Goal: Task Accomplishment & Management: Use online tool/utility

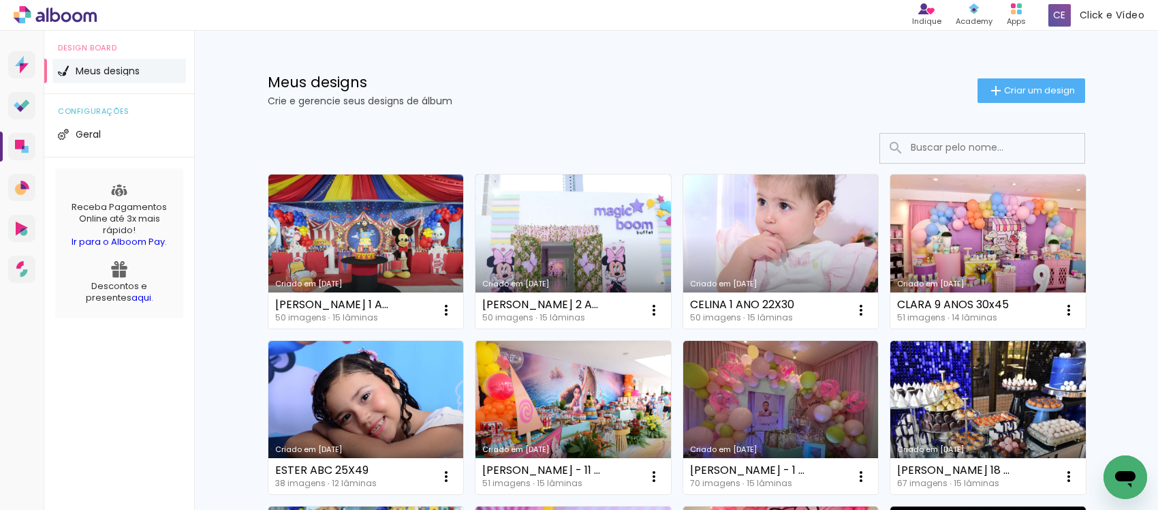
drag, startPoint x: 607, startPoint y: 69, endPoint x: 707, endPoint y: 26, distance: 108.3
click at [607, 69] on div "Meus designs Crie e gerencie seus designs de álbum Criar um design" at bounding box center [677, 75] width 886 height 89
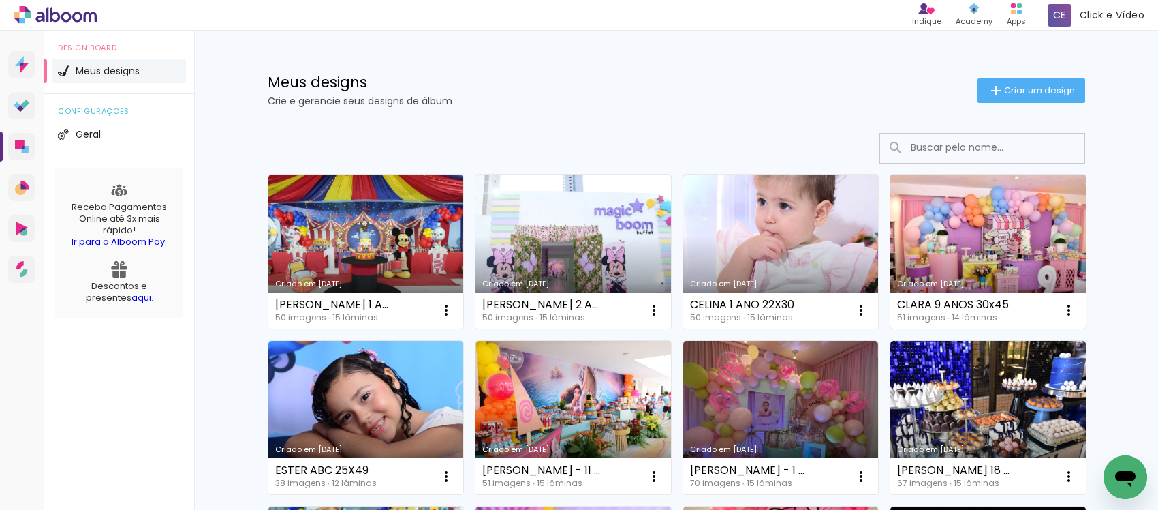
click at [959, 222] on link "Criado em [DATE]" at bounding box center [989, 251] width 196 height 154
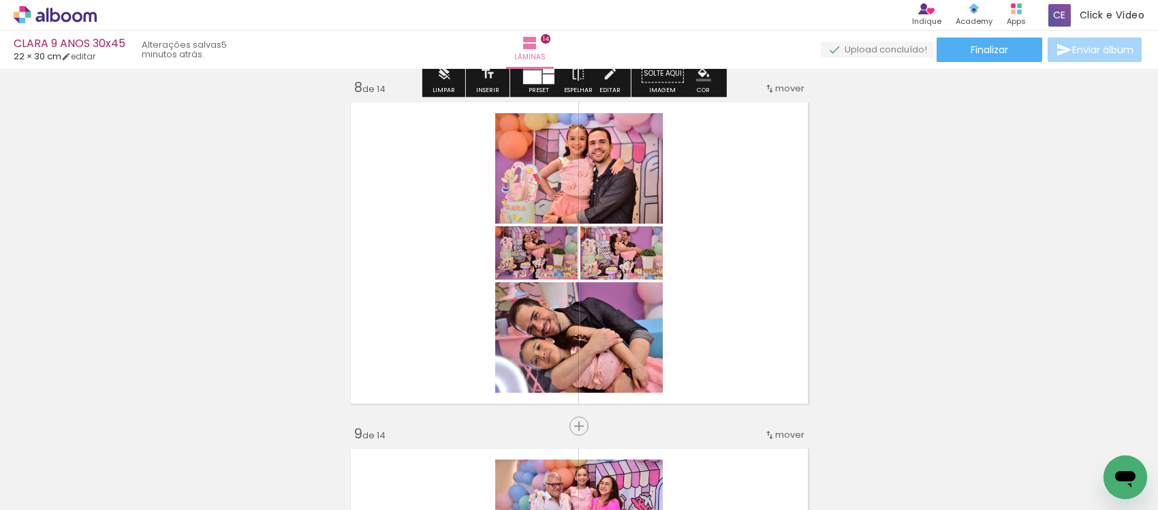
scroll to position [2520, 0]
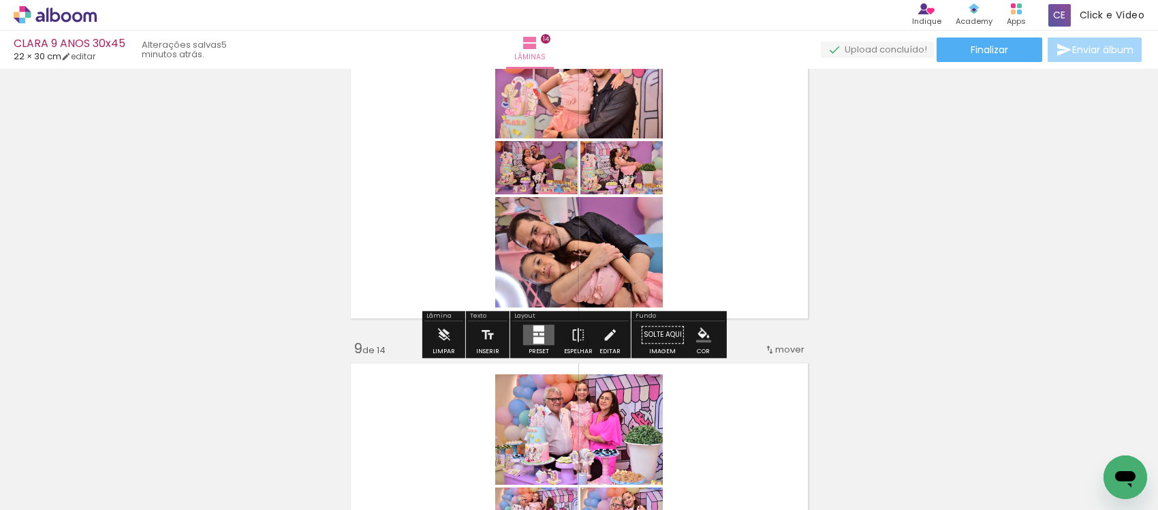
click at [544, 328] on quentale-layouter at bounding box center [538, 334] width 31 height 20
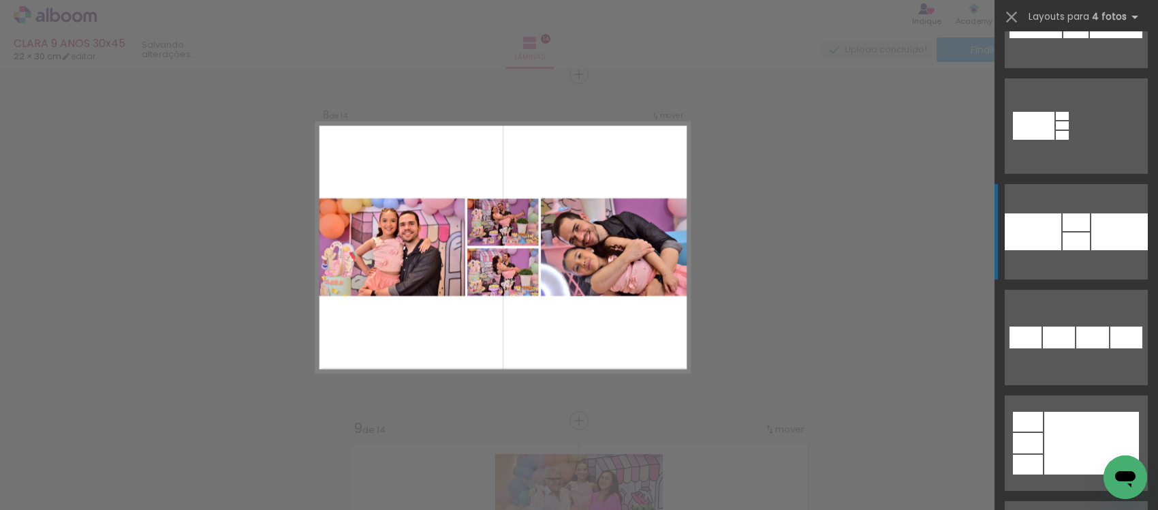
scroll to position [2511, 0]
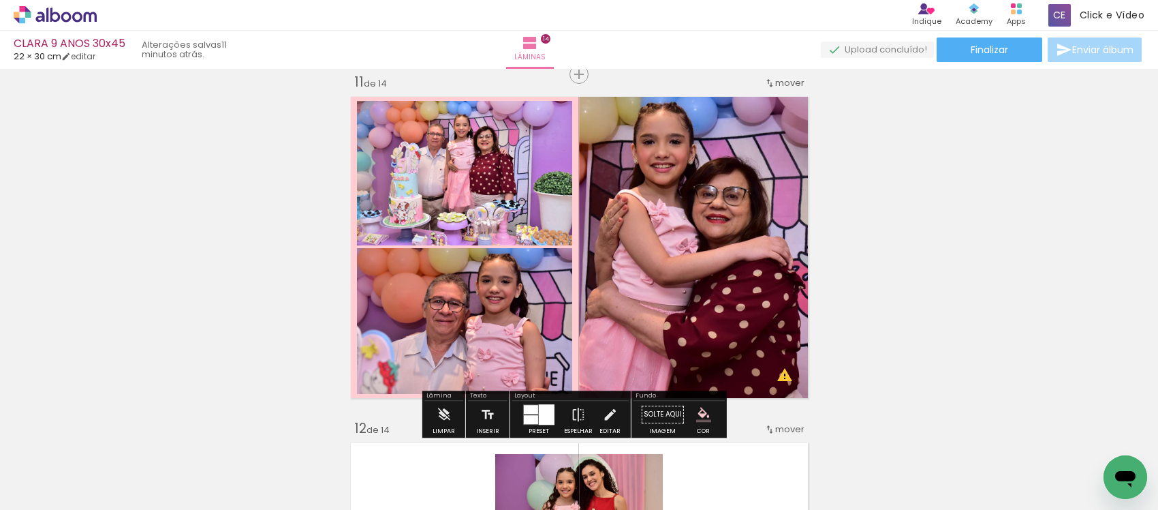
scroll to position [1574, 0]
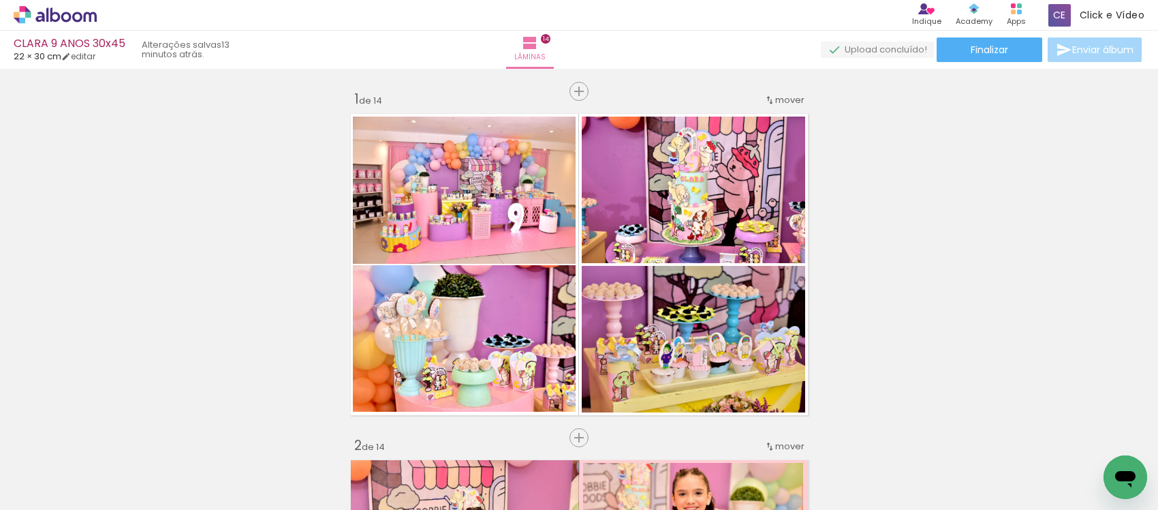
scroll to position [3478, 0]
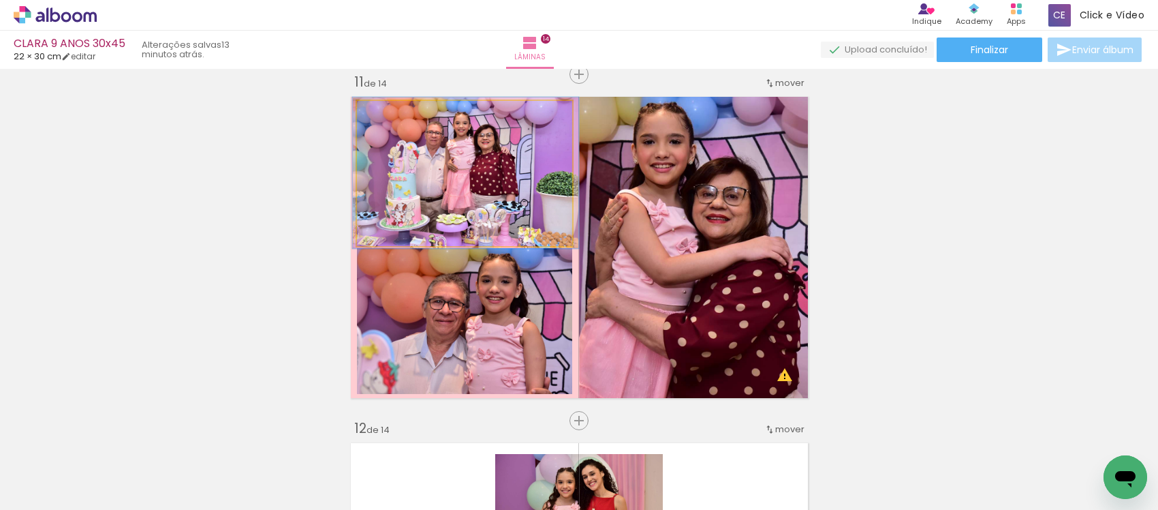
type paper-slider "104"
click at [390, 126] on quentale-photo at bounding box center [465, 173] width 216 height 145
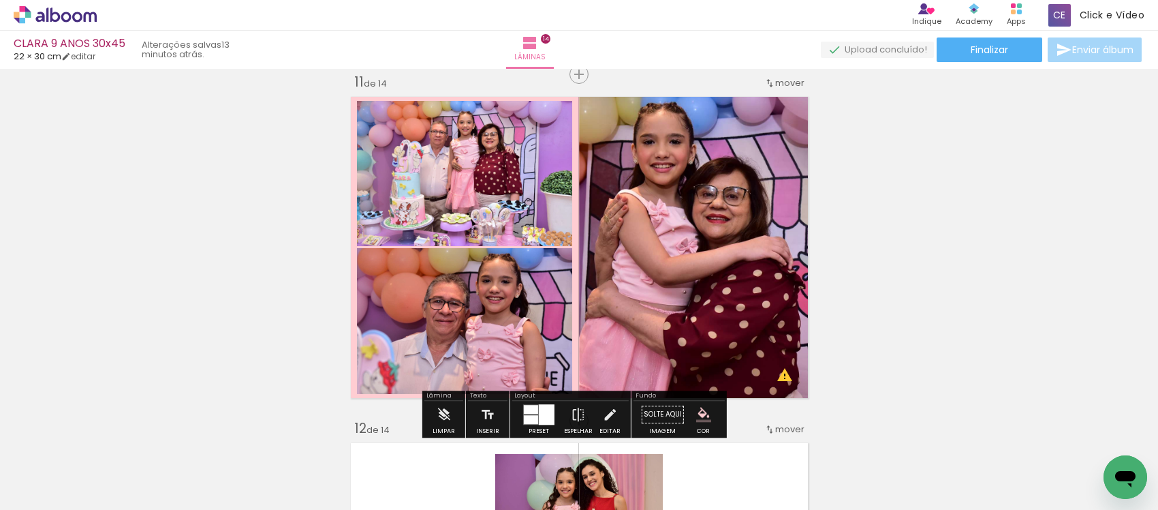
scroll to position [1574, 0]
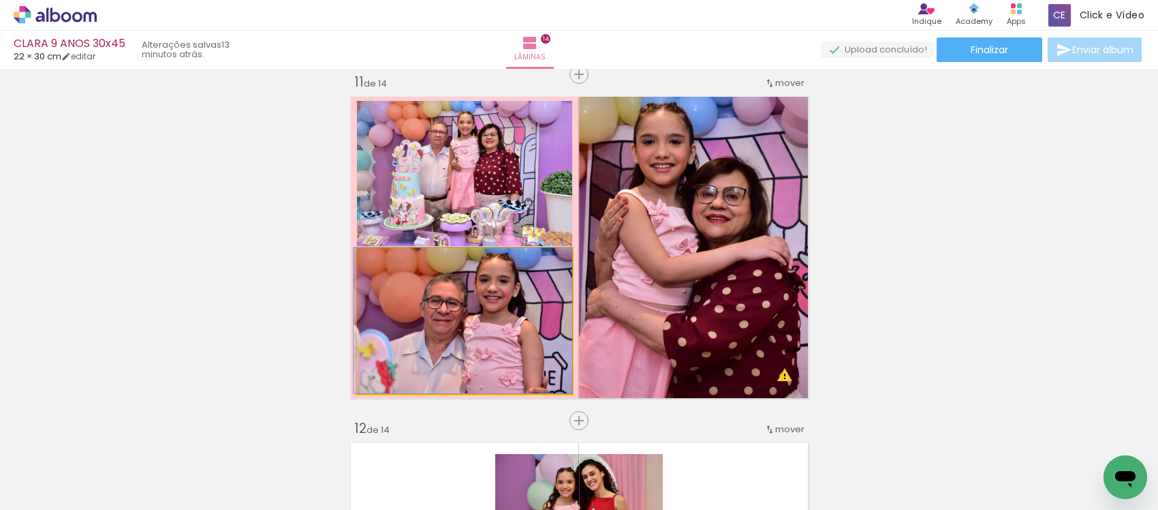
drag, startPoint x: 470, startPoint y: 307, endPoint x: 457, endPoint y: 303, distance: 13.6
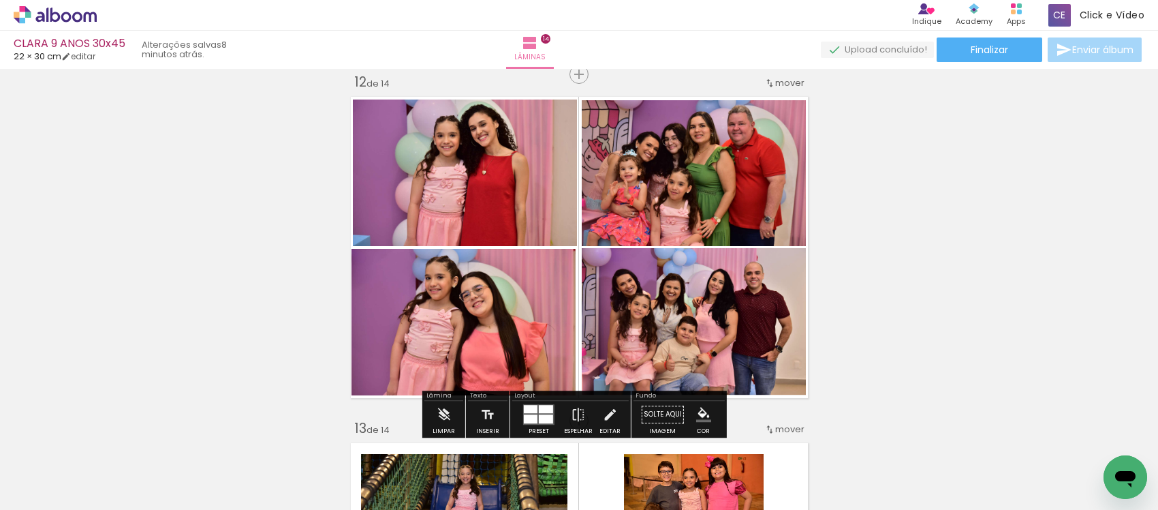
scroll to position [722, 0]
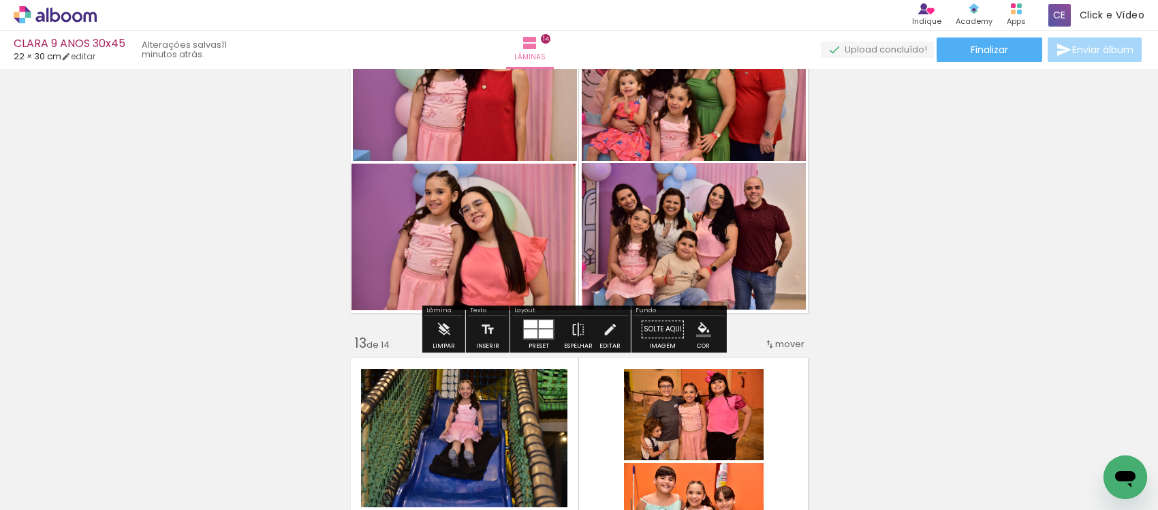
scroll to position [3995, 0]
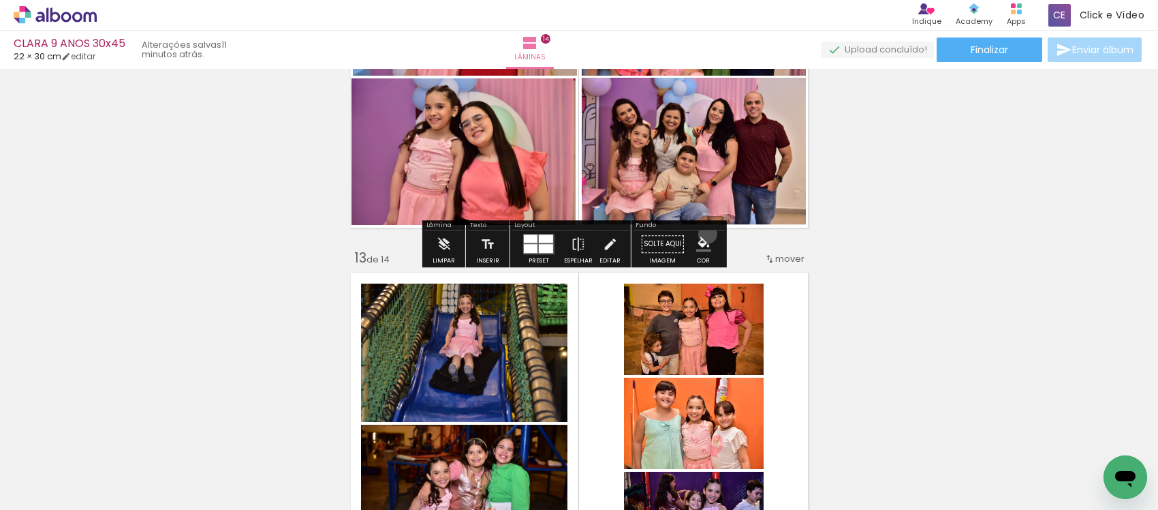
click at [703, 234] on paper-menu-button "#ffebee #ffcdd2 #ef9a9a #e57373 #ef5350 #f44336 #e53935 #d32f2f #c62828 #b71c1c…" at bounding box center [704, 244] width 26 height 26
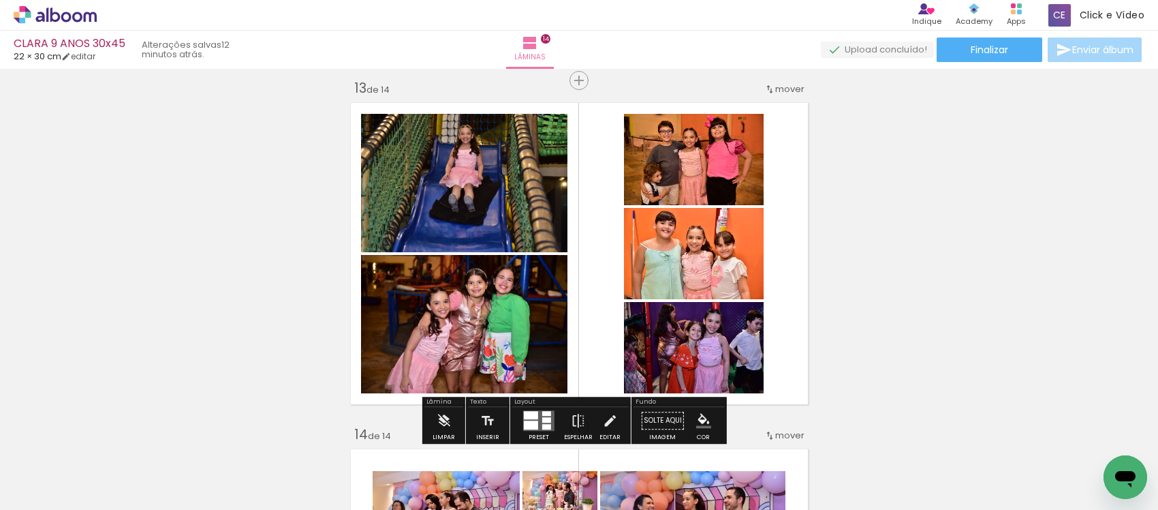
scroll to position [4165, 0]
click at [535, 410] on quentale-layouter at bounding box center [538, 420] width 31 height 20
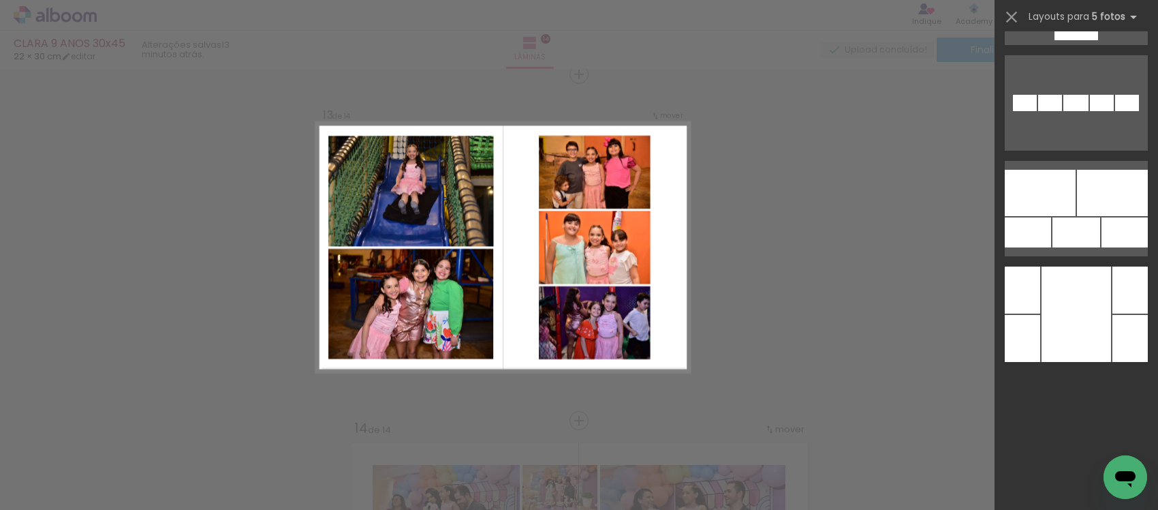
scroll to position [0, 0]
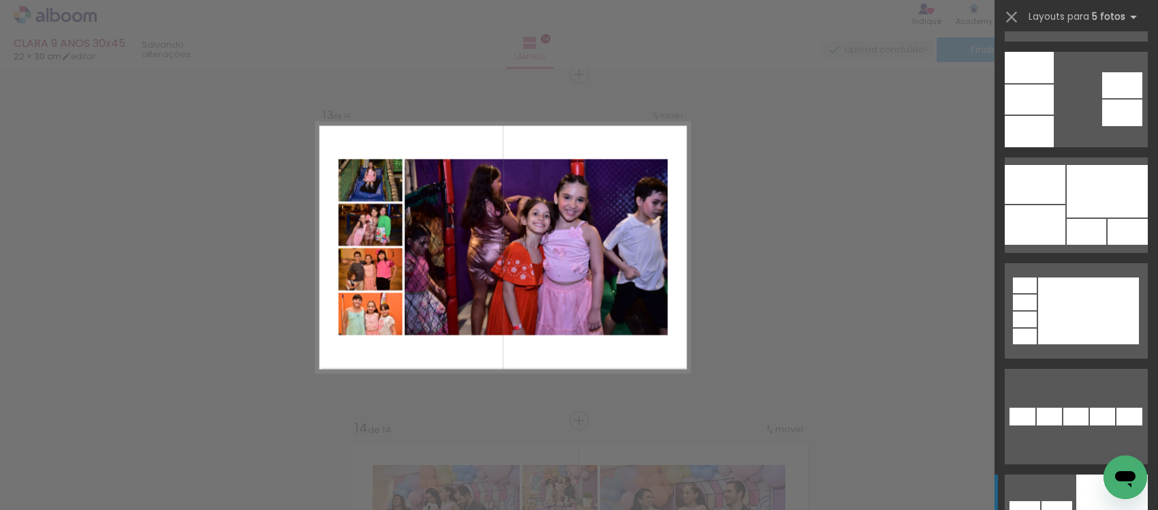
scroll to position [8262, 0]
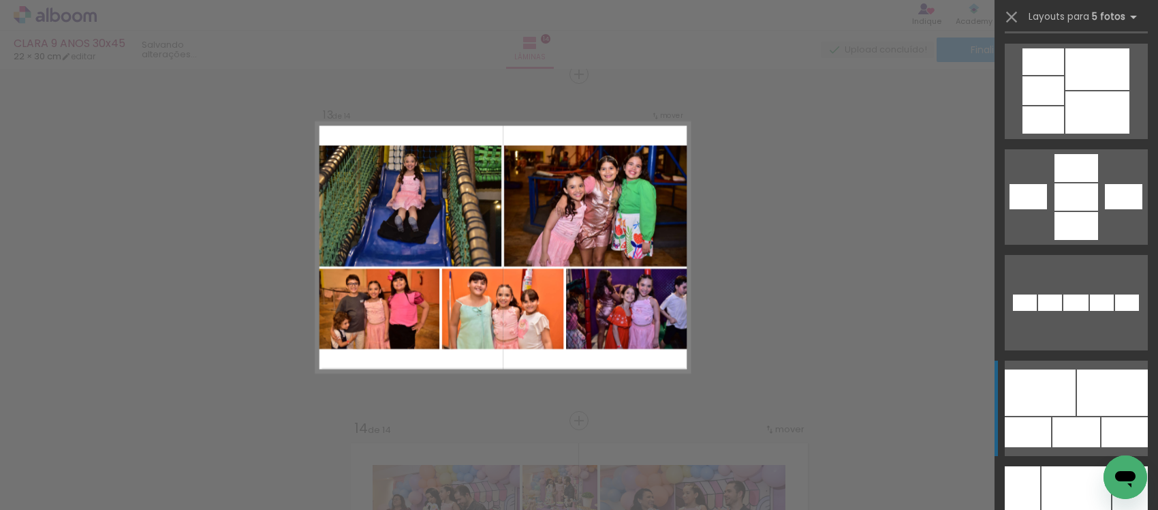
scroll to position [852, 0]
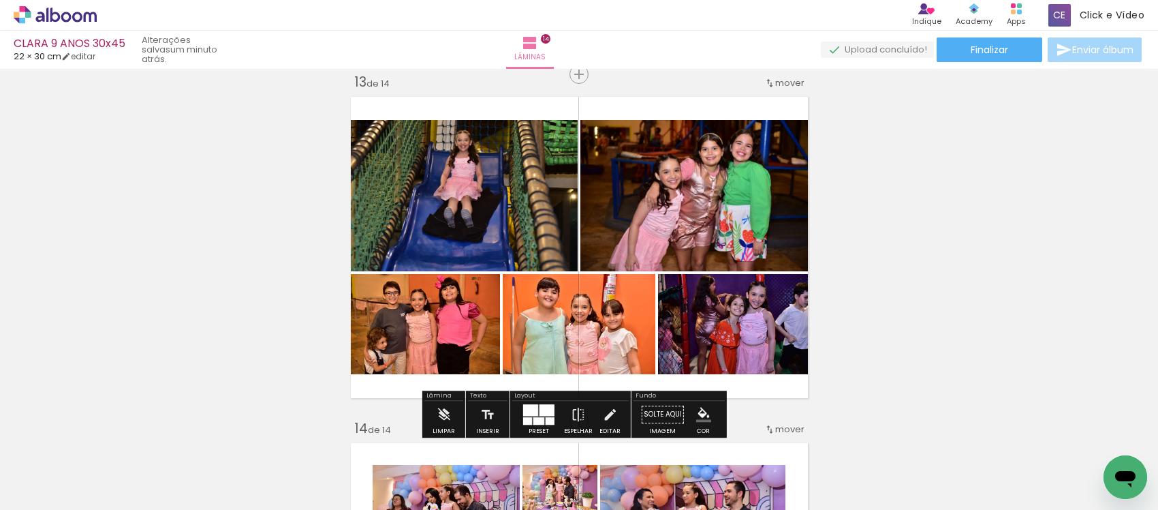
scroll to position [4000, 0]
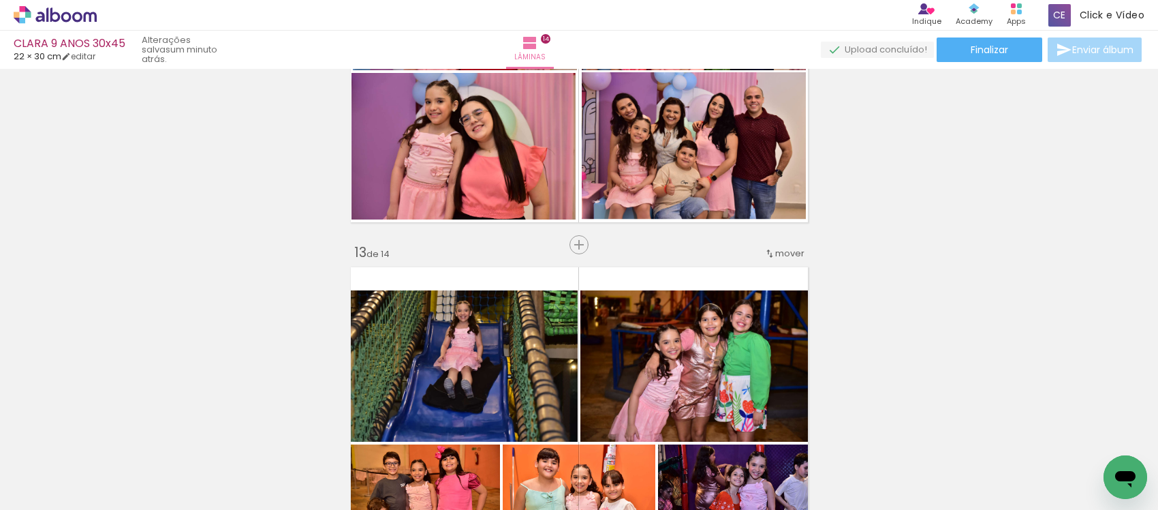
scroll to position [852, 0]
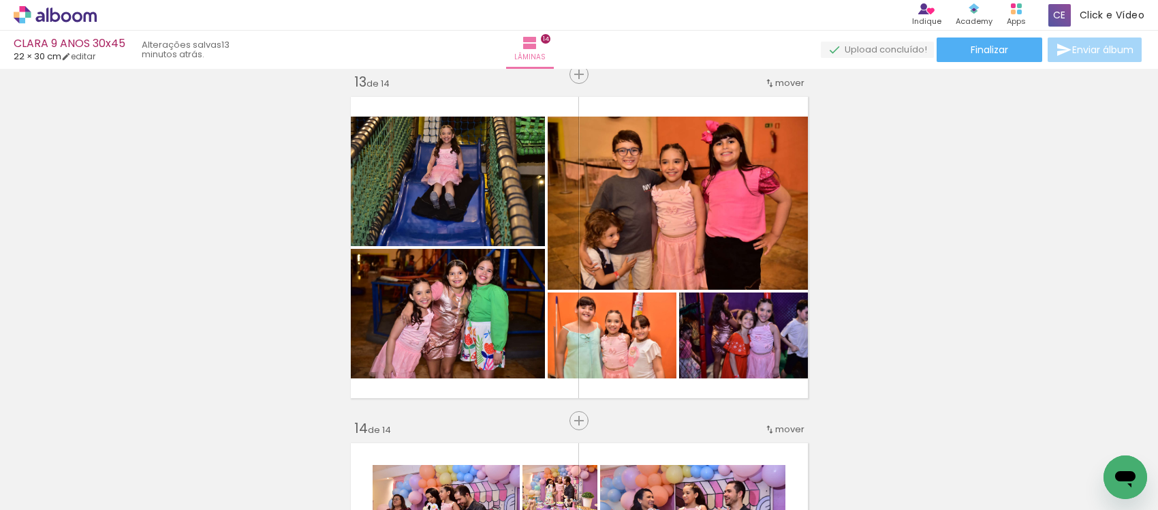
scroll to position [8125, 0]
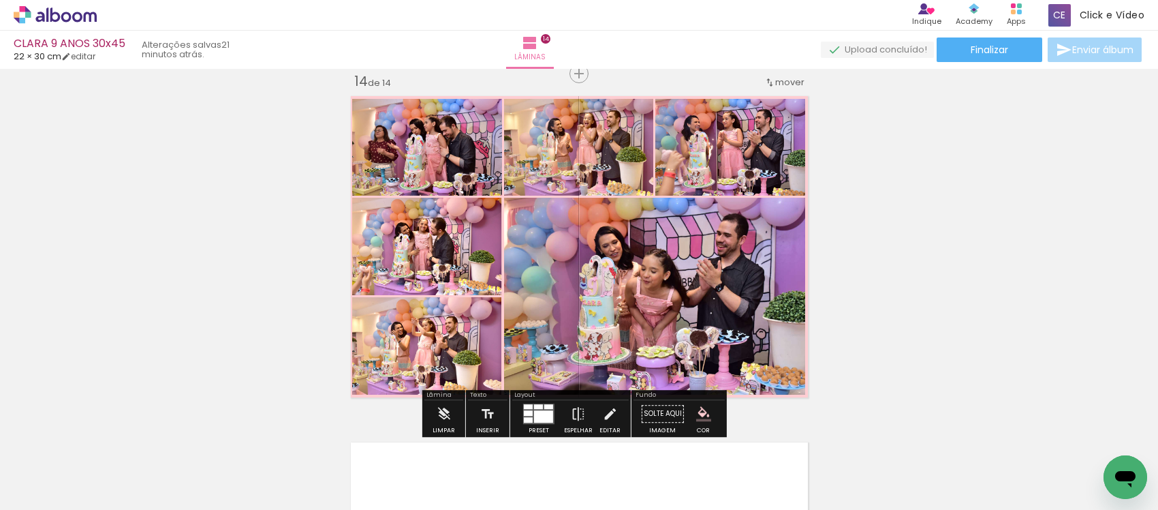
scroll to position [1213, 0]
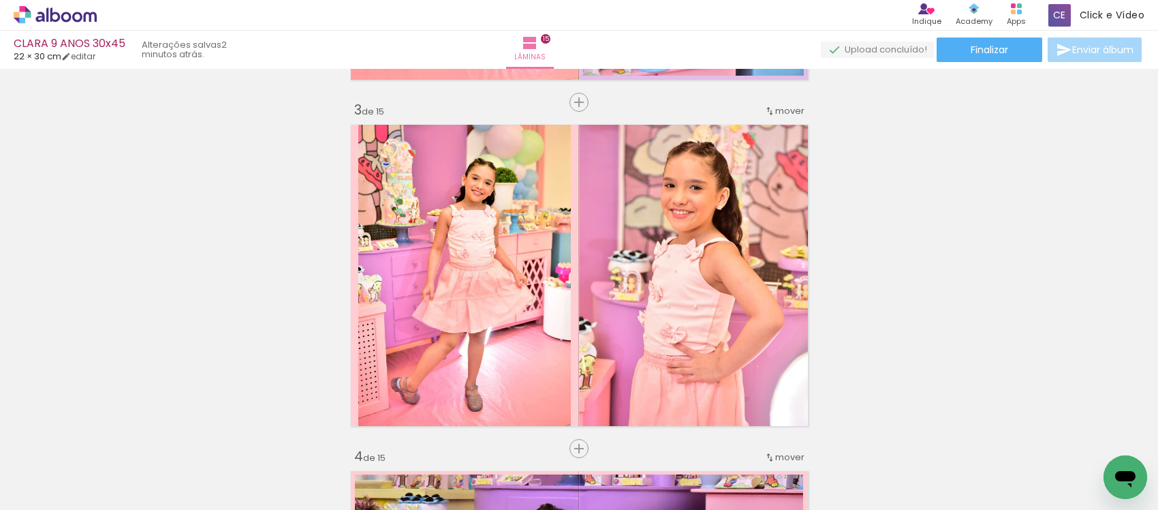
scroll to position [511, 0]
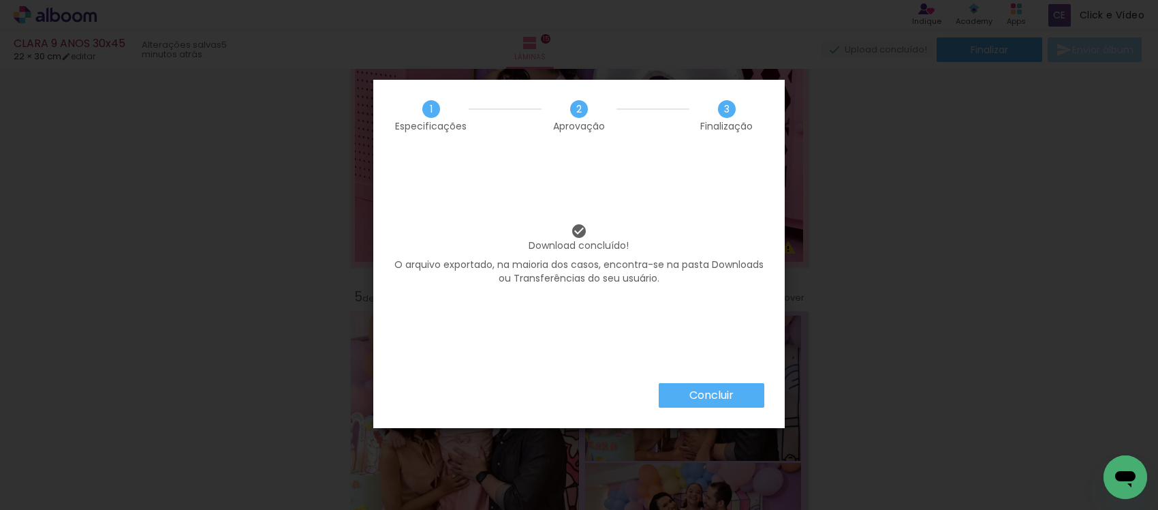
scroll to position [511, 0]
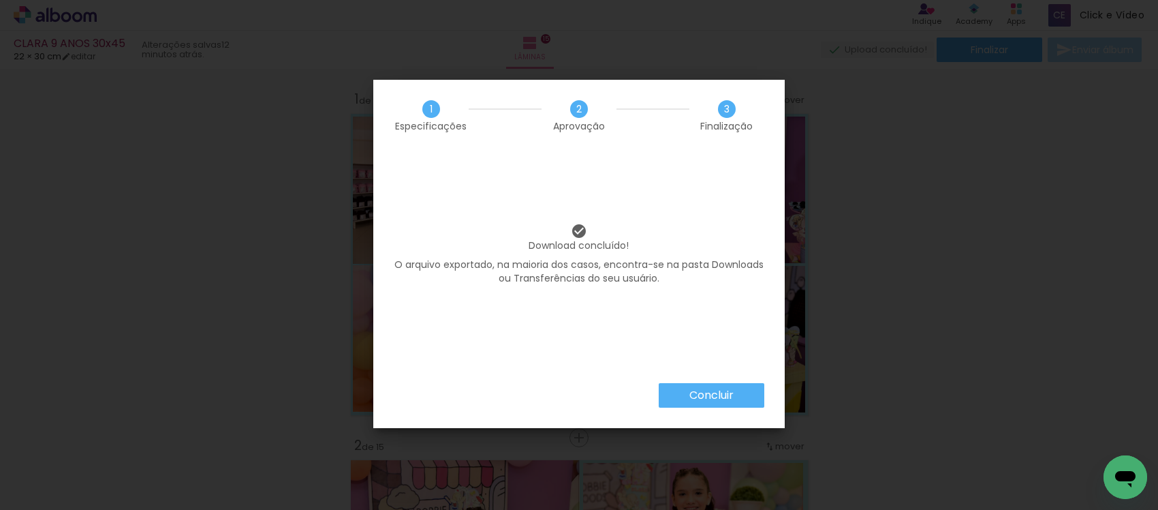
scroll to position [511, 0]
